Goal: Find specific page/section: Find specific page/section

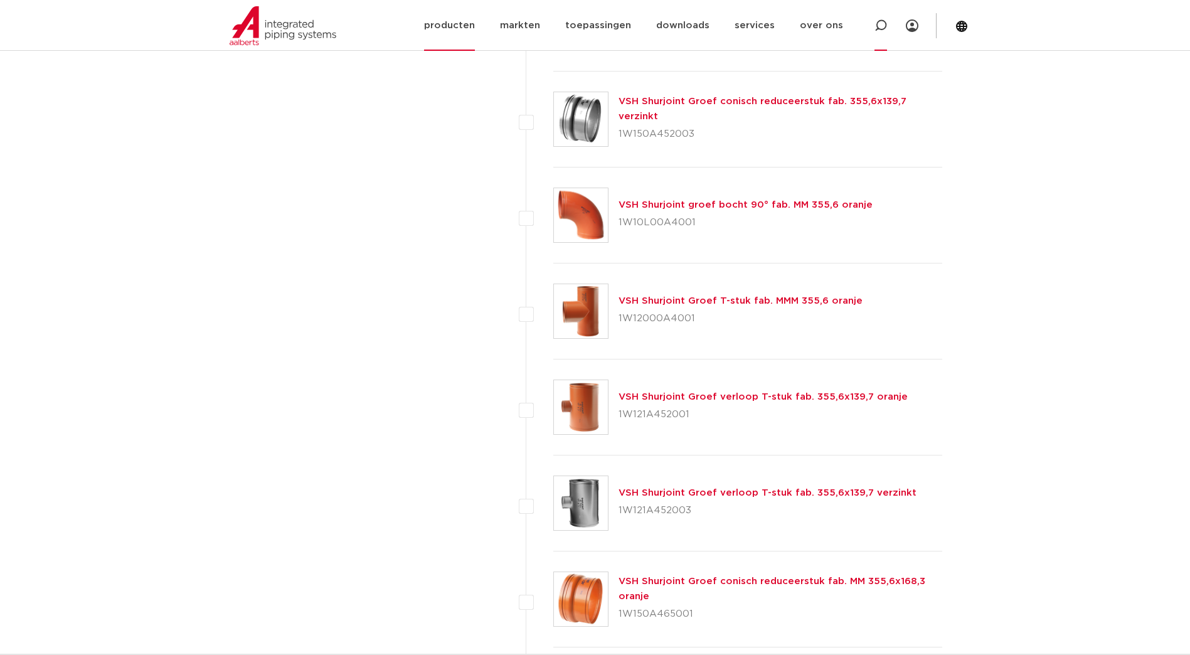
click at [879, 24] on icon at bounding box center [881, 25] width 13 height 13
paste input "1712000A4001"
type input "1712000A4001"
click button "Zoeken" at bounding box center [0, 0] width 0 height 0
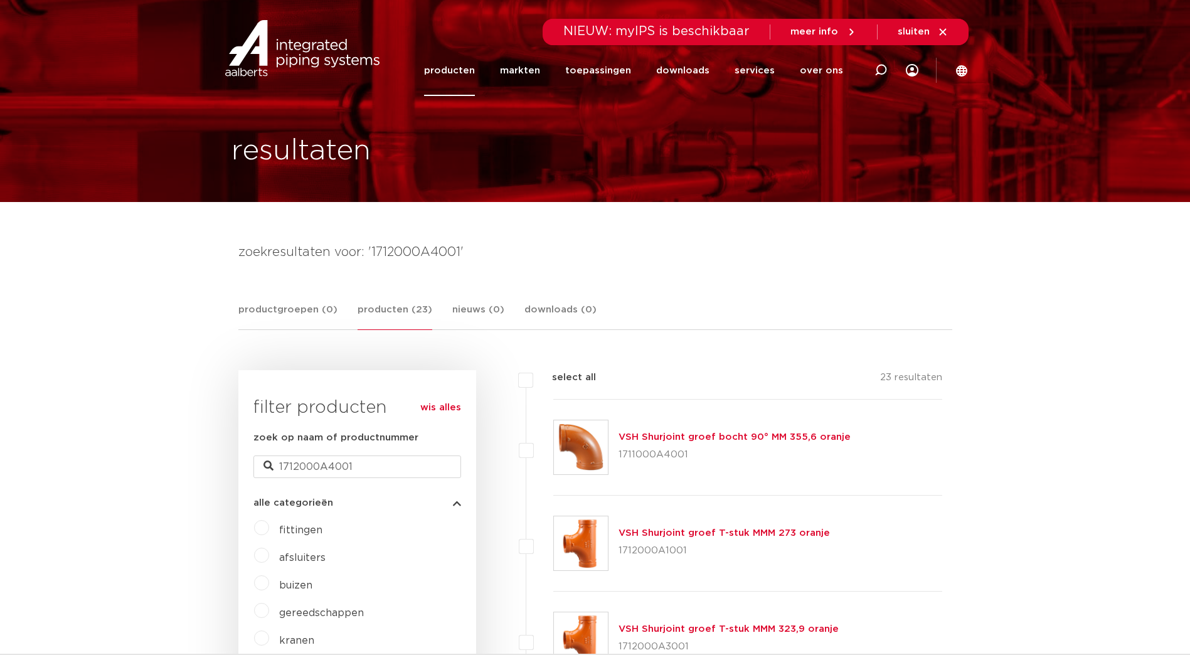
click at [462, 72] on link "producten" at bounding box center [449, 70] width 51 height 51
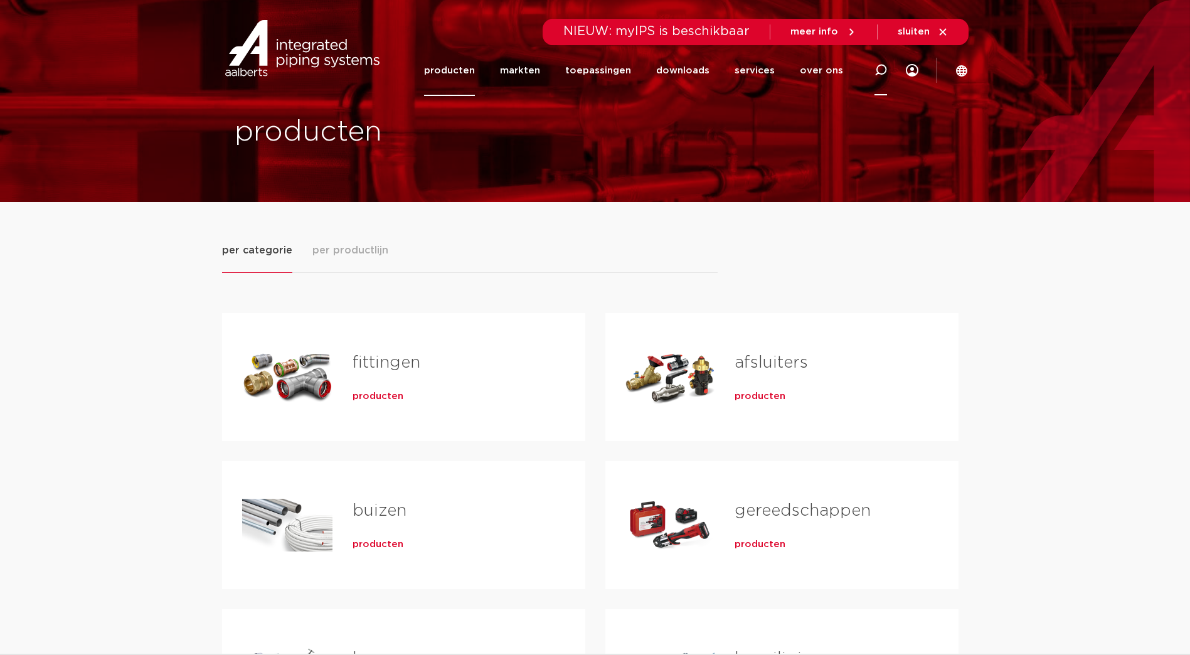
click at [876, 70] on icon at bounding box center [881, 70] width 13 height 13
paste input "1712000A4001"
type input "1712000A4001"
click button "Zoeken" at bounding box center [0, 0] width 0 height 0
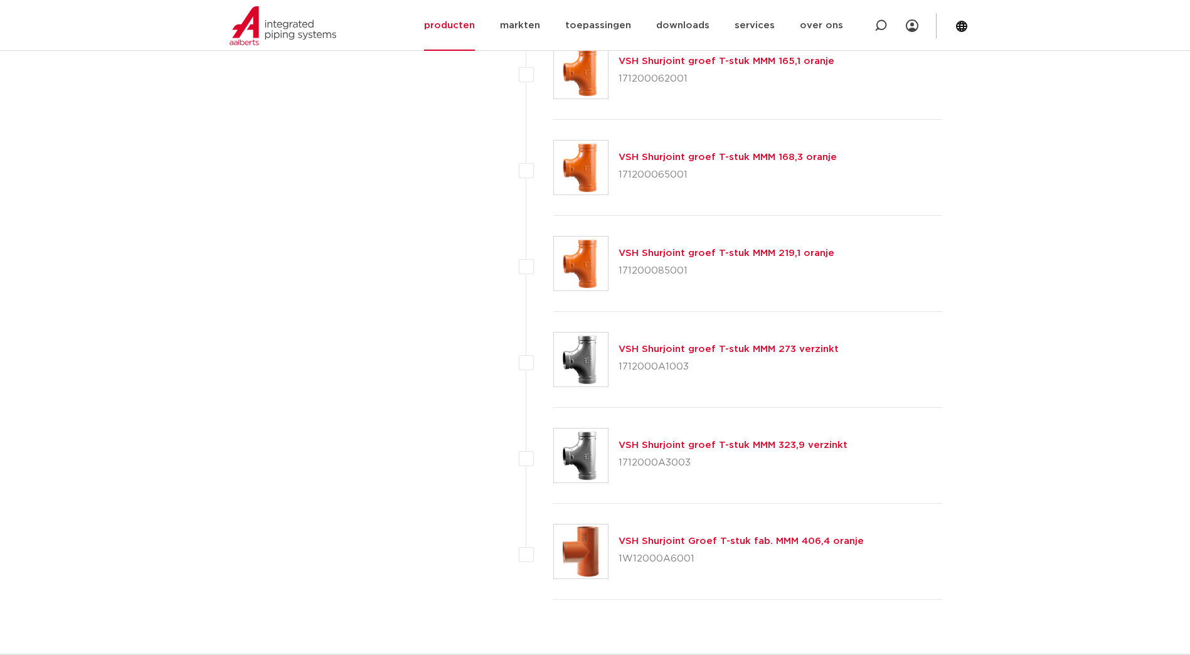
scroll to position [2071, 0]
